Goal: Book appointment/travel/reservation

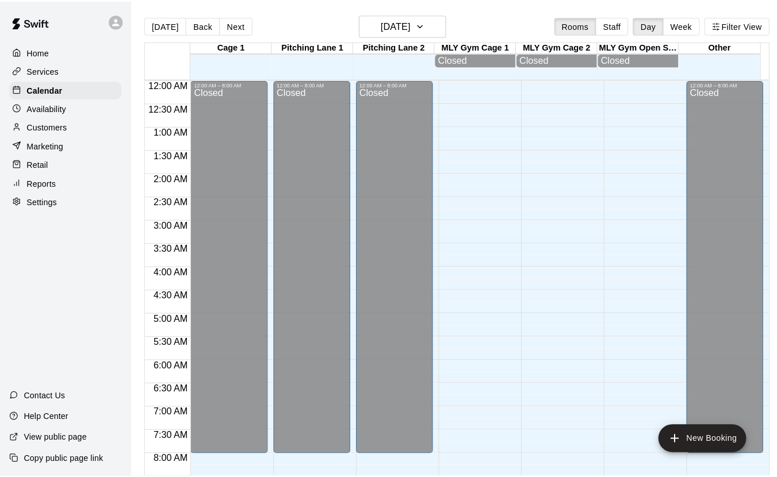
scroll to position [695, 0]
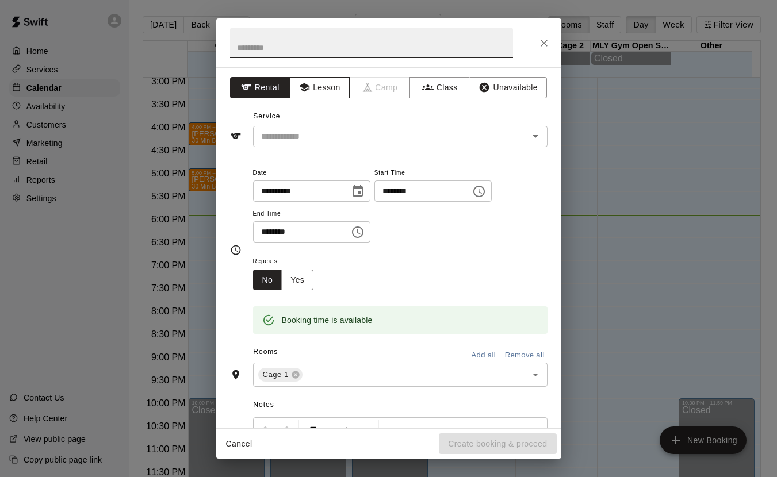
click at [311, 90] on button "Lesson" at bounding box center [319, 87] width 60 height 21
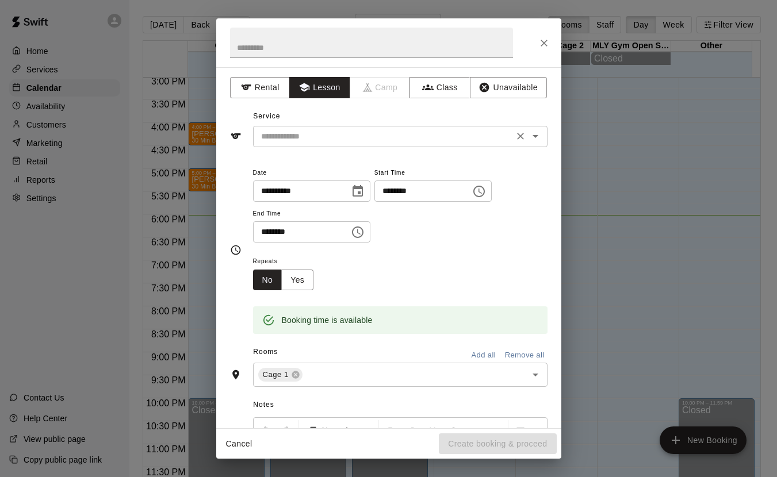
click at [533, 135] on icon "Open" at bounding box center [536, 136] width 14 height 14
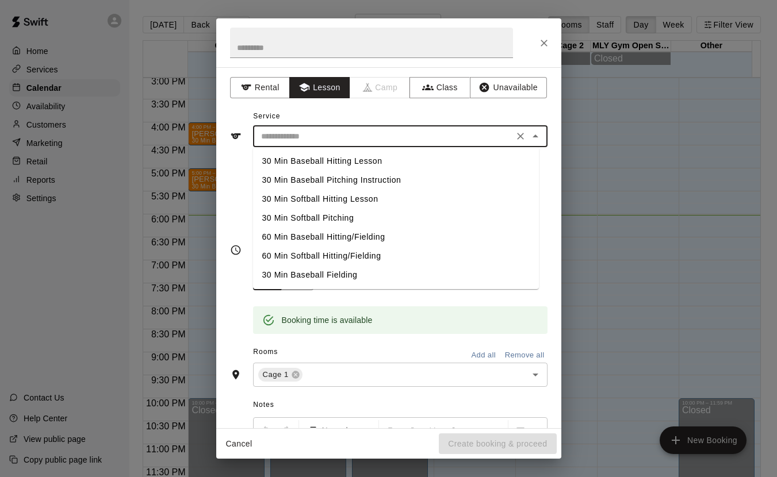
click at [333, 179] on li "30 Min Baseball Pitching Instruction" at bounding box center [396, 180] width 286 height 19
type input "**********"
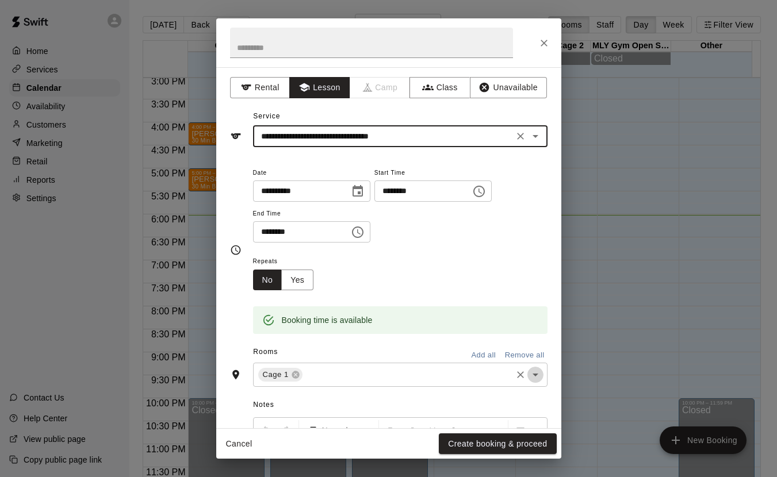
click at [529, 379] on icon "Open" at bounding box center [536, 375] width 14 height 14
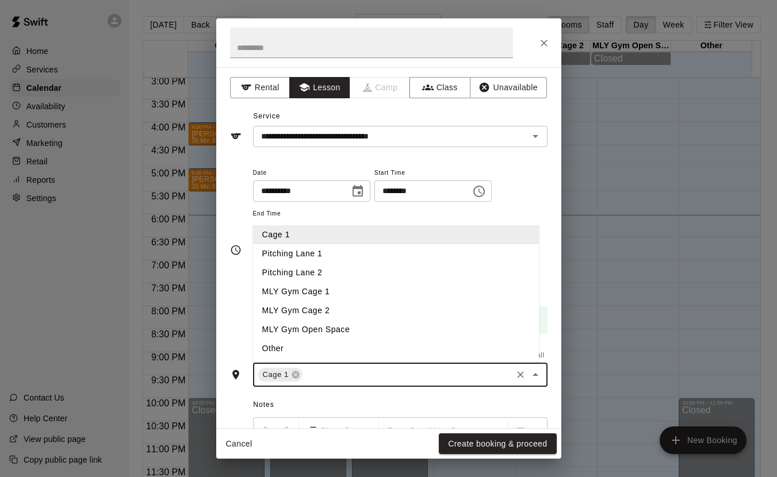
click at [306, 255] on li "Pitching Lane 1" at bounding box center [396, 253] width 286 height 19
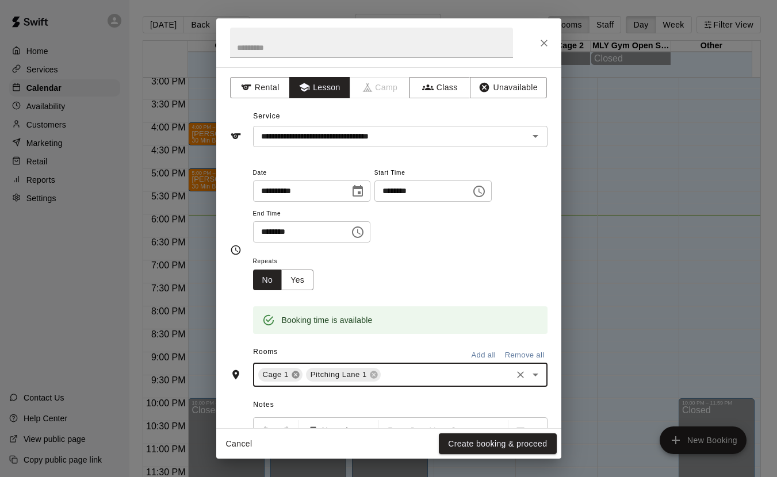
click at [295, 375] on icon at bounding box center [295, 374] width 9 height 9
drag, startPoint x: 500, startPoint y: 442, endPoint x: 503, endPoint y: 436, distance: 7.0
click at [503, 440] on button "Create booking & proceed" at bounding box center [497, 444] width 117 height 21
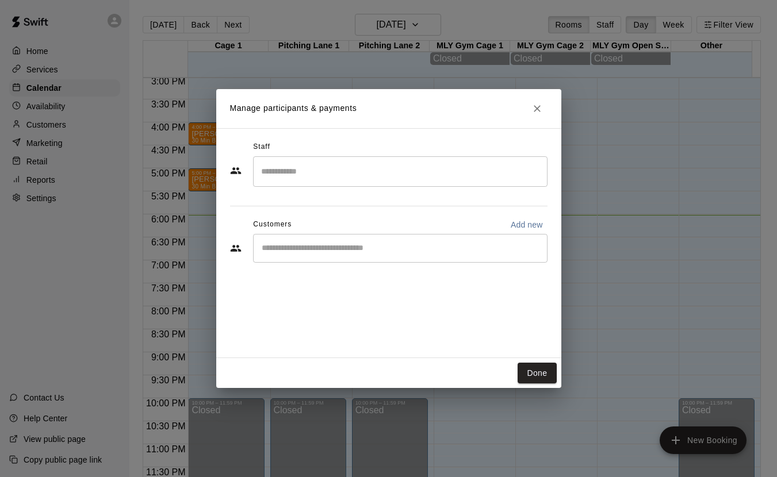
click at [327, 166] on input "Search staff" at bounding box center [400, 172] width 284 height 20
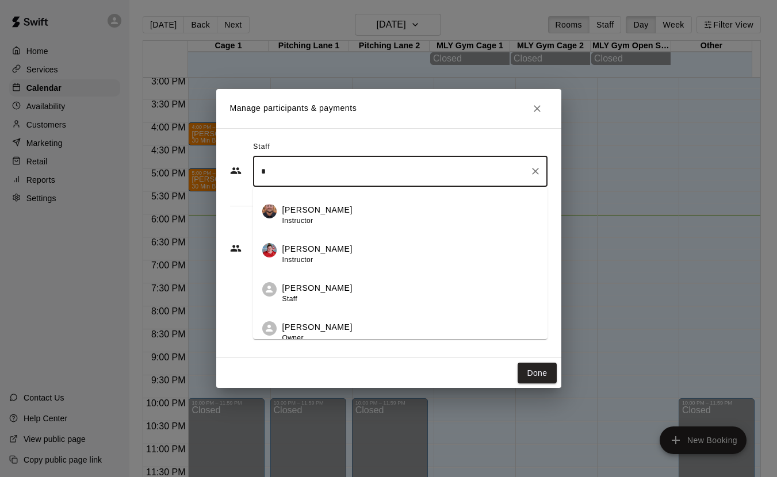
scroll to position [199, 0]
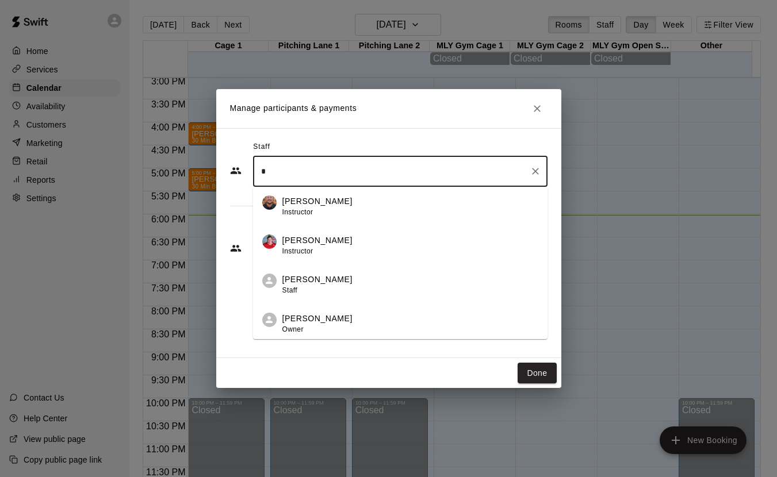
click at [324, 320] on p "[PERSON_NAME]" at bounding box center [317, 319] width 70 height 12
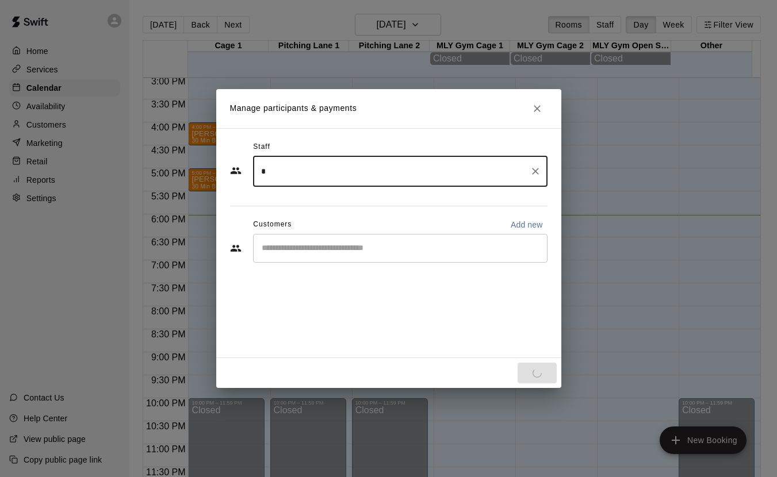
click at [311, 255] on div "​" at bounding box center [400, 248] width 295 height 29
type input "*"
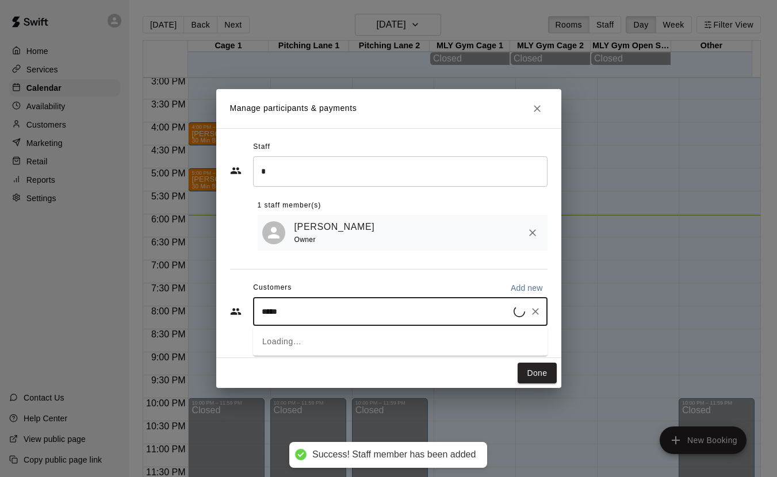
type input "******"
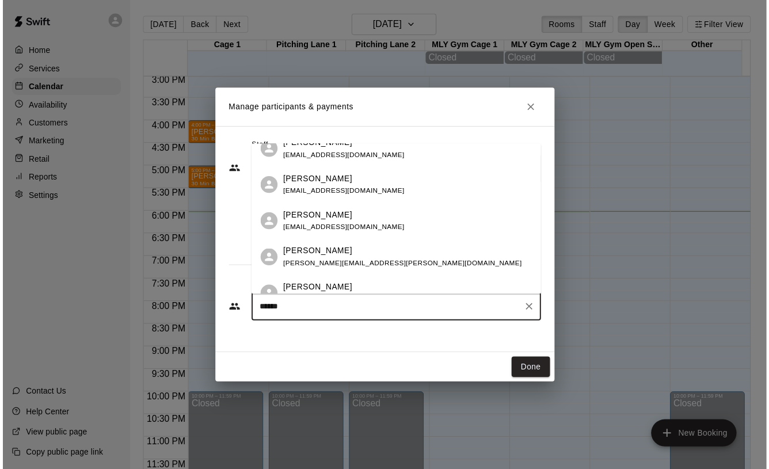
scroll to position [173, 0]
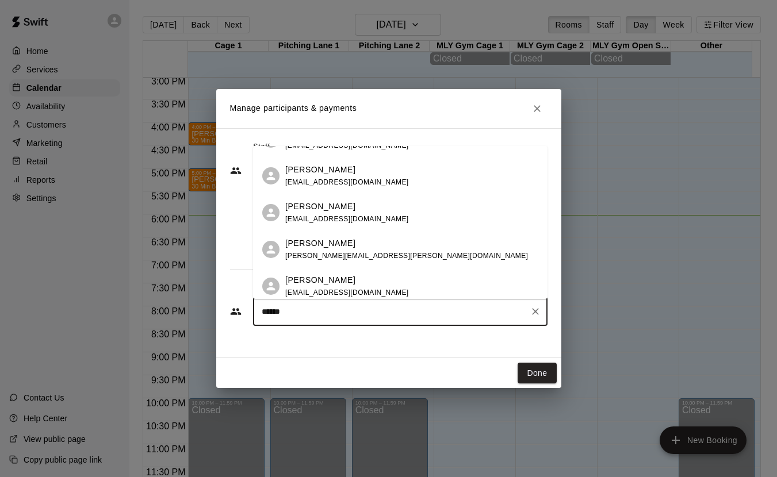
click at [354, 243] on div "[PERSON_NAME]" at bounding box center [406, 244] width 243 height 12
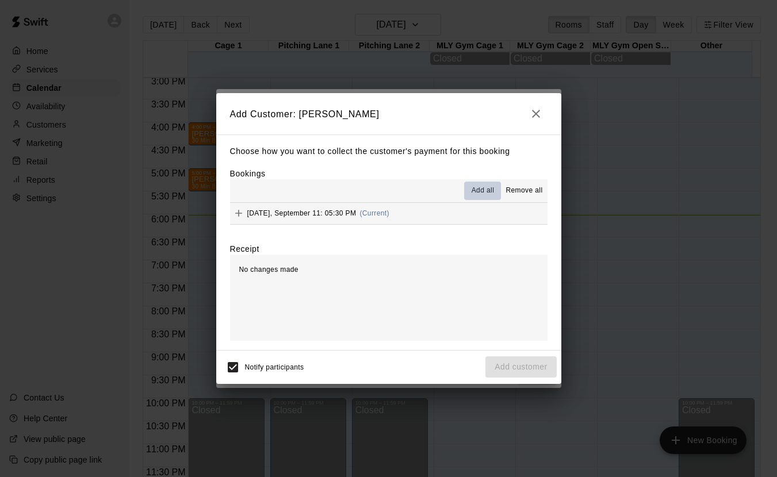
click at [478, 187] on span "Add all" at bounding box center [483, 191] width 23 height 12
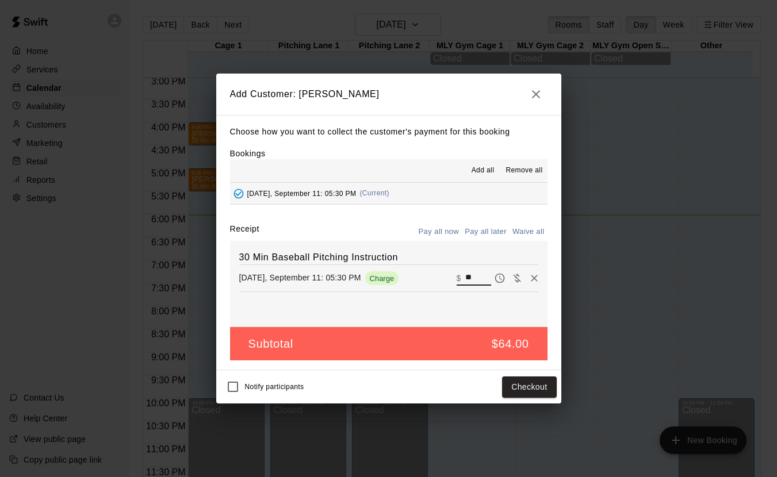
click at [473, 281] on input "**" at bounding box center [477, 278] width 25 height 15
type input "**"
click at [529, 383] on button "Checkout" at bounding box center [529, 387] width 54 height 21
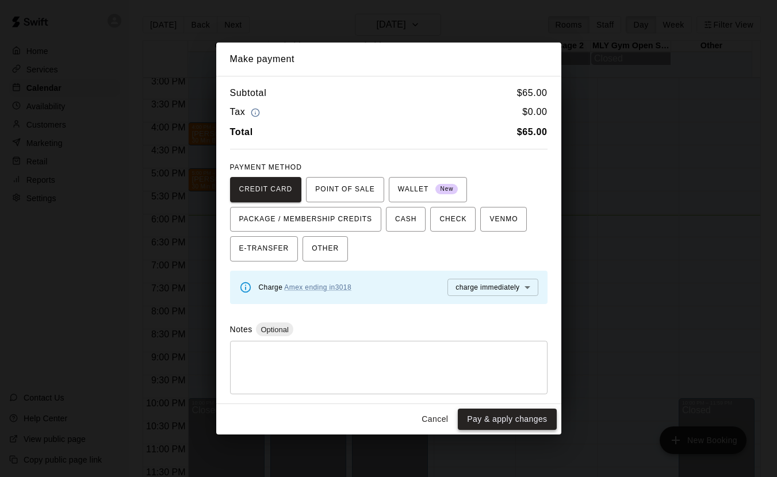
click at [522, 417] on button "Pay & apply changes" at bounding box center [507, 419] width 98 height 21
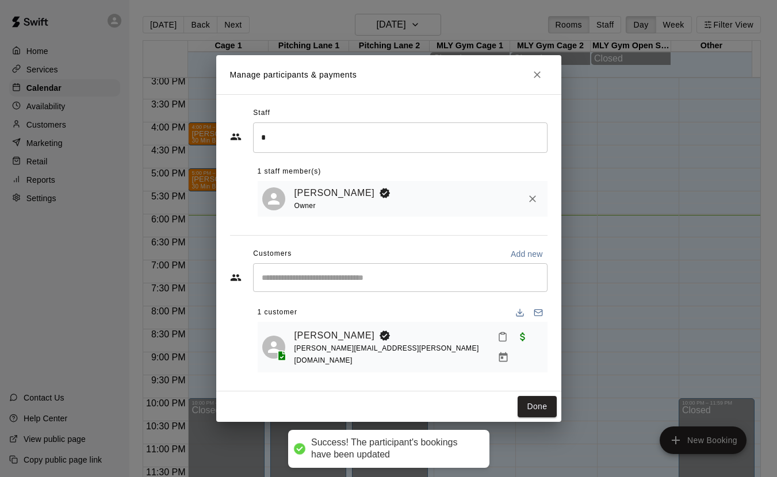
click at [536, 78] on icon "Close" at bounding box center [537, 74] width 7 height 7
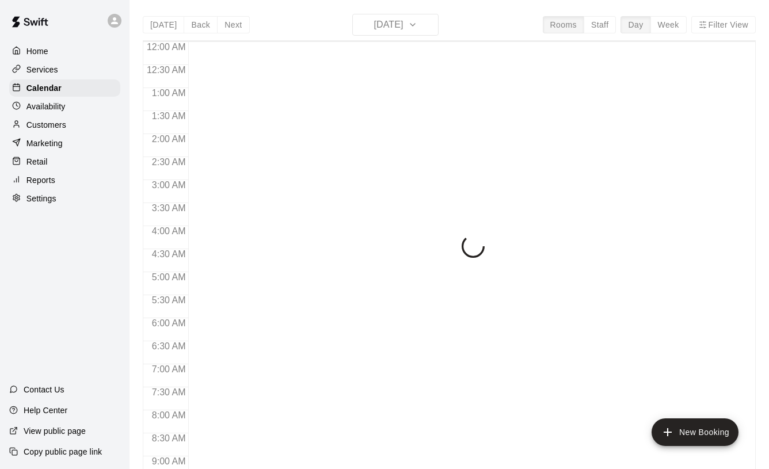
scroll to position [656, 0]
